Goal: Information Seeking & Learning: Find specific fact

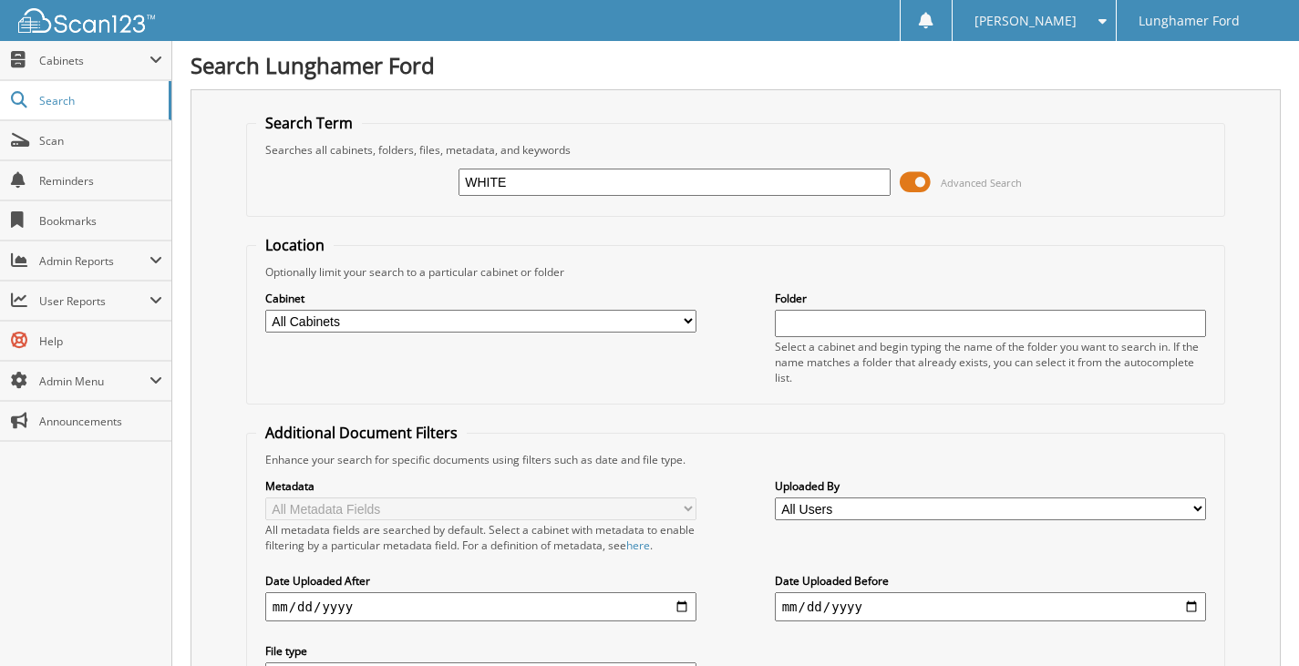
type input "WHITE"
click at [375, 326] on select "All Cabinets ACCOUNTS PAYABLE ACCOUNTS RECEIVABLE ACH BANK REC CAR DEALS - AUTO…" at bounding box center [481, 321] width 432 height 23
select select "42315"
click at [265, 310] on select "All Cabinets ACCOUNTS PAYABLE ACCOUNTS RECEIVABLE ACH BANK REC CAR DEALS - AUTO…" at bounding box center [481, 321] width 432 height 23
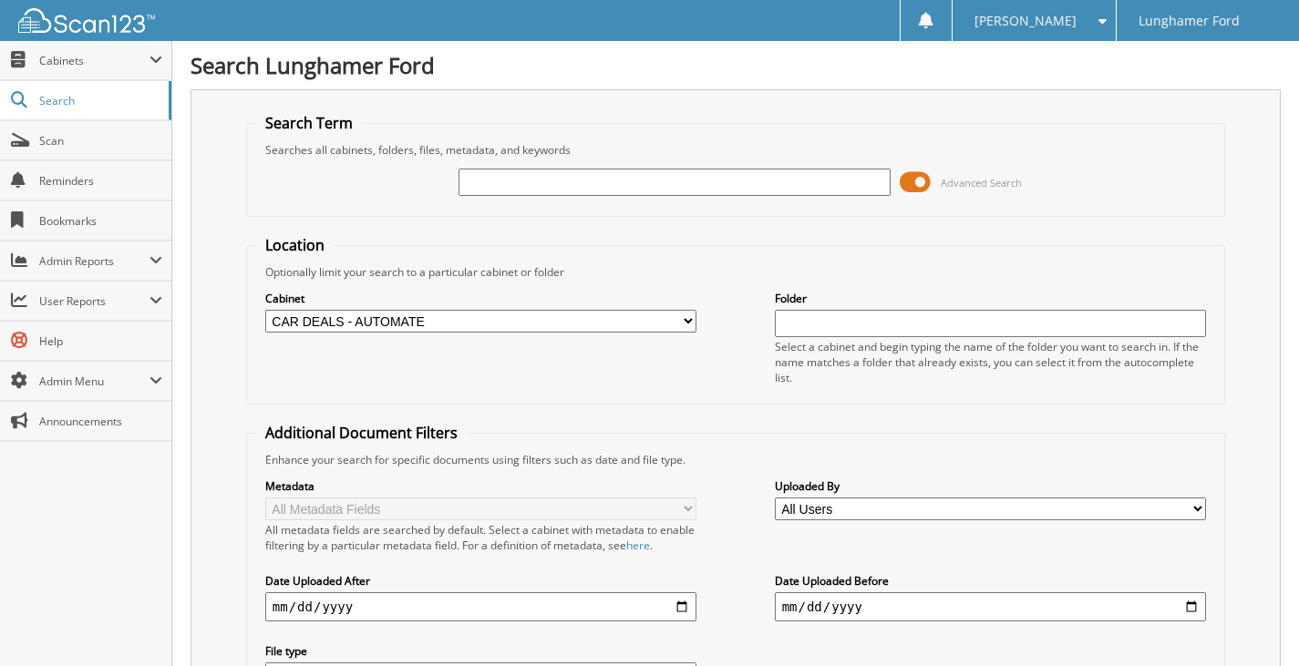
click at [755, 181] on input "text" at bounding box center [674, 182] width 432 height 27
type input "WHITE"
drag, startPoint x: 662, startPoint y: 183, endPoint x: 0, endPoint y: 298, distance: 671.6
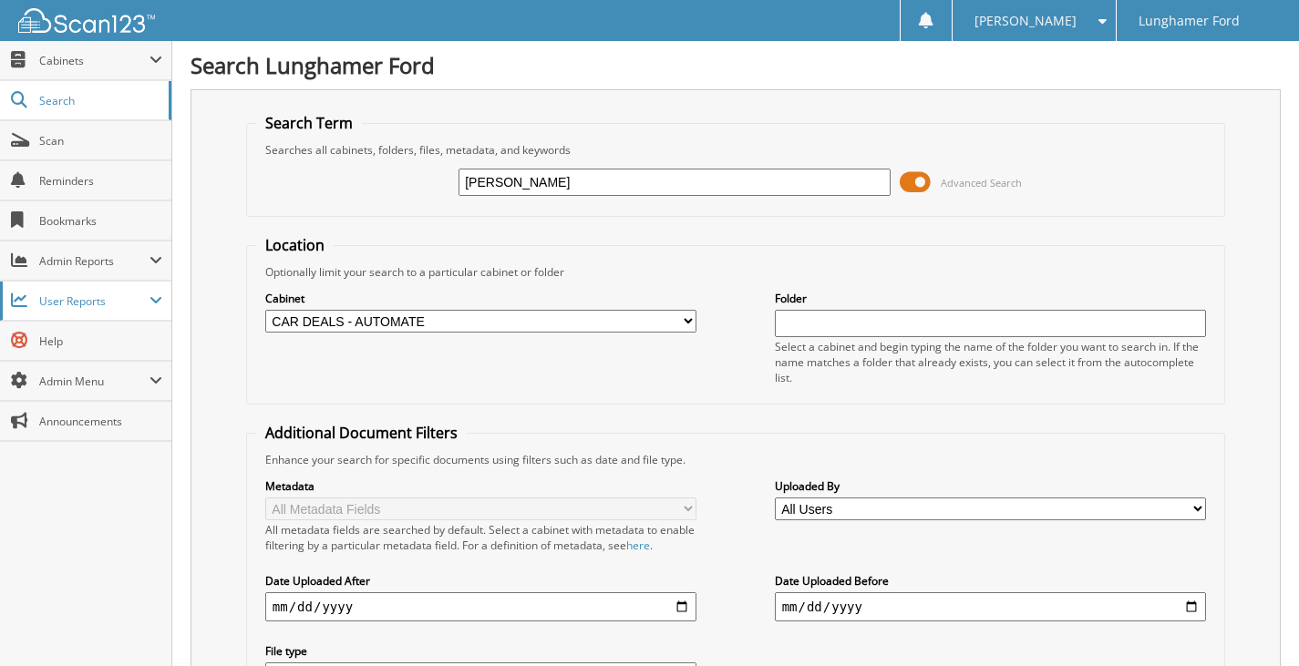
type input "[PERSON_NAME]"
drag, startPoint x: 627, startPoint y: 183, endPoint x: 0, endPoint y: 374, distance: 655.3
type input "WHITE CYNTHIA"
